Goal: Transaction & Acquisition: Download file/media

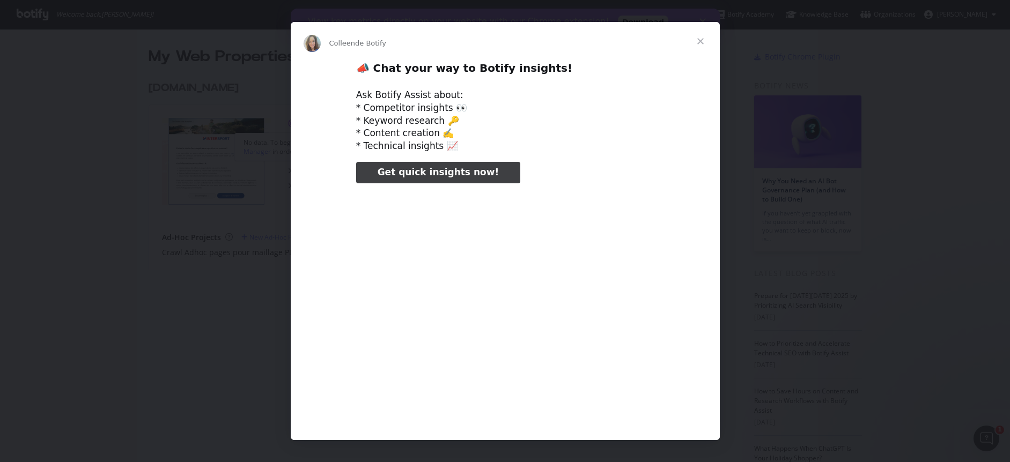
type input "25653"
click at [699, 43] on span "Fermer" at bounding box center [700, 41] width 39 height 39
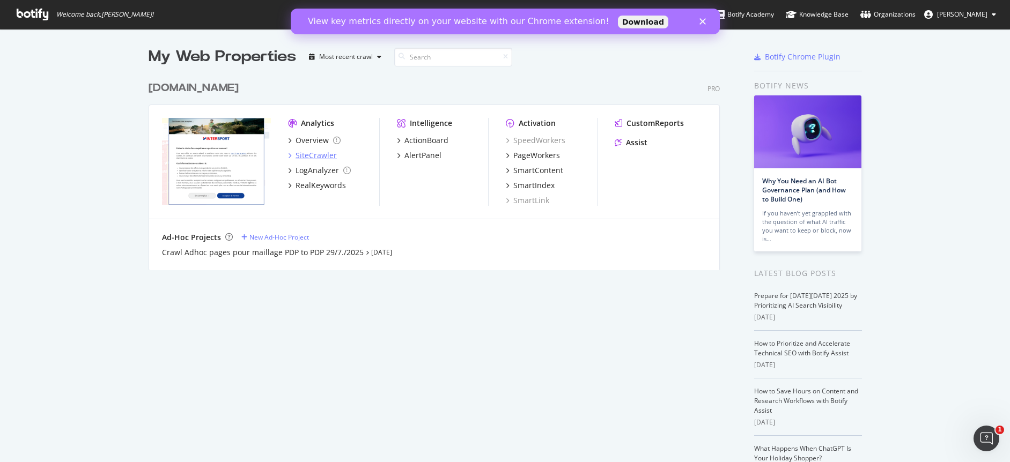
click at [299, 155] on div "SiteCrawler" at bounding box center [315, 155] width 41 height 11
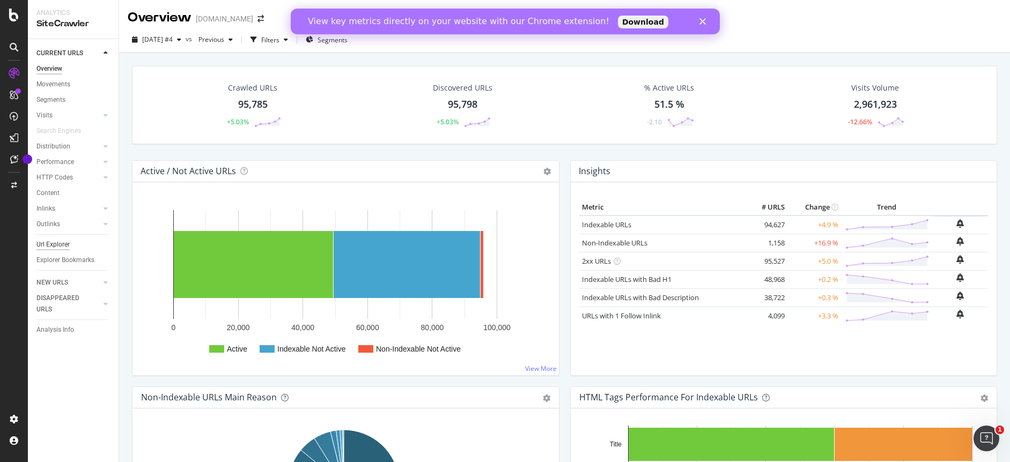
click at [60, 244] on div "Url Explorer" at bounding box center [52, 244] width 33 height 11
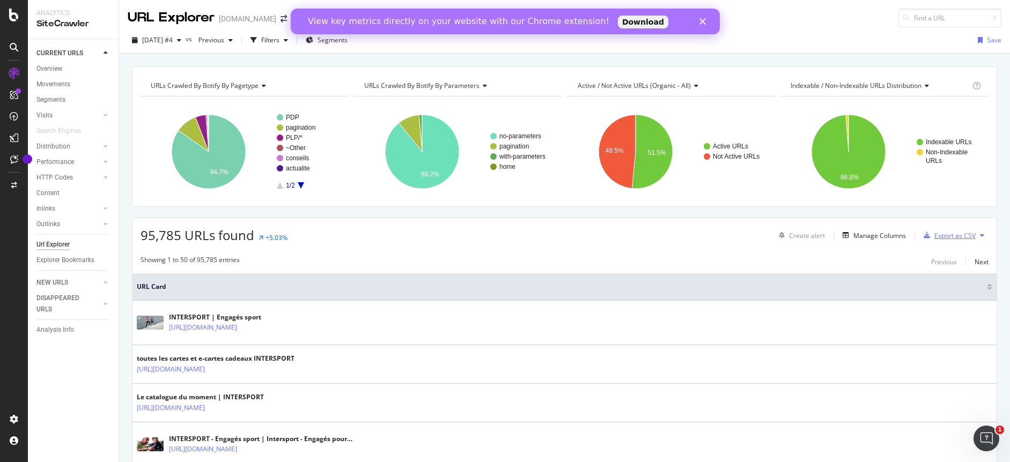
click at [942, 237] on div "Export as CSV" at bounding box center [954, 235] width 41 height 9
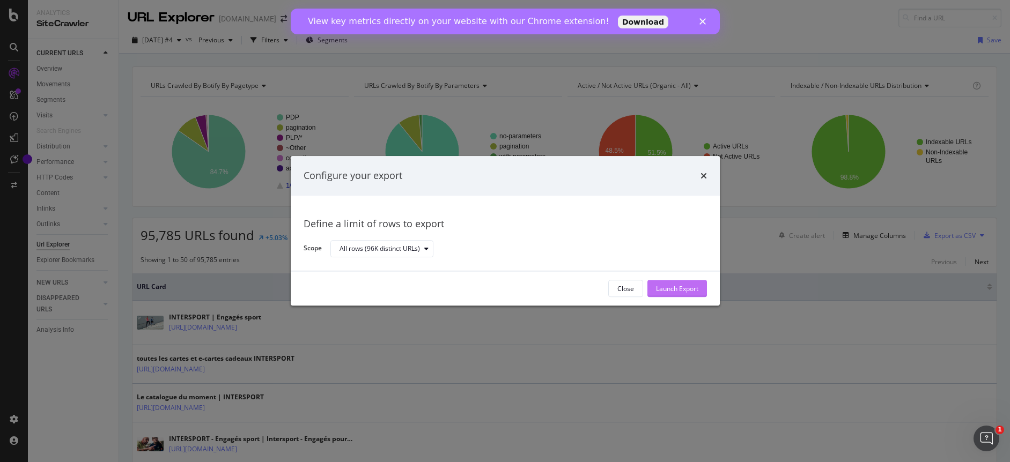
click at [678, 288] on div "Launch Export" at bounding box center [677, 288] width 42 height 9
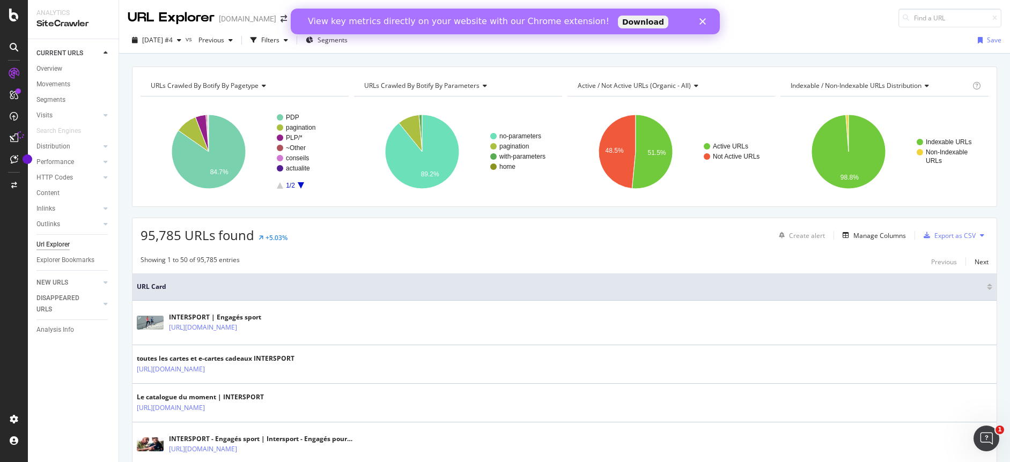
click at [701, 17] on div "View key metrics directly on your website with our Chrome extension! Download" at bounding box center [504, 21] width 429 height 17
click at [700, 23] on polygon "Fermer" at bounding box center [702, 21] width 6 height 6
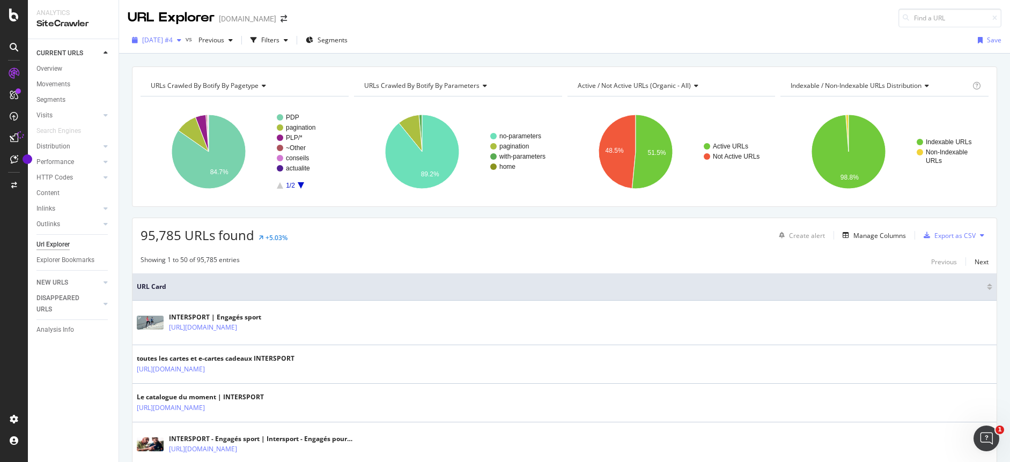
click at [181, 42] on icon "button" at bounding box center [179, 40] width 4 height 6
click at [389, 17] on div "URL Explorer [DOMAIN_NAME]" at bounding box center [564, 13] width 890 height 27
